Goal: Task Accomplishment & Management: Manage account settings

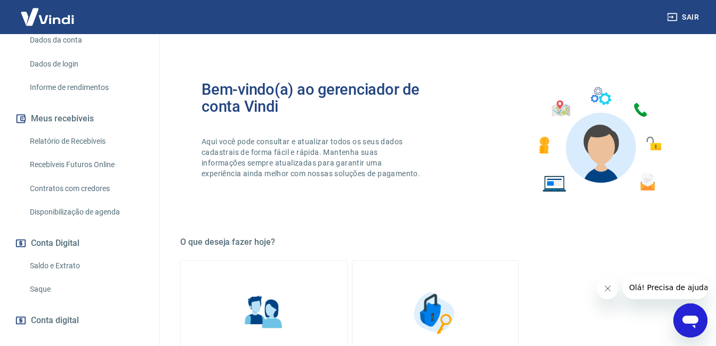
scroll to position [213, 0]
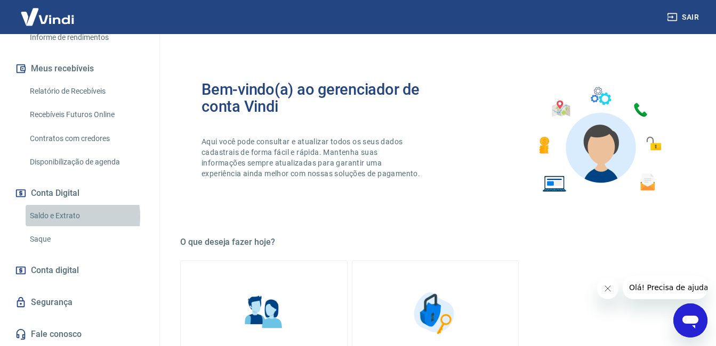
click at [63, 224] on link "Saldo e Extrato" at bounding box center [86, 216] width 121 height 22
